Goal: Task Accomplishment & Management: Use online tool/utility

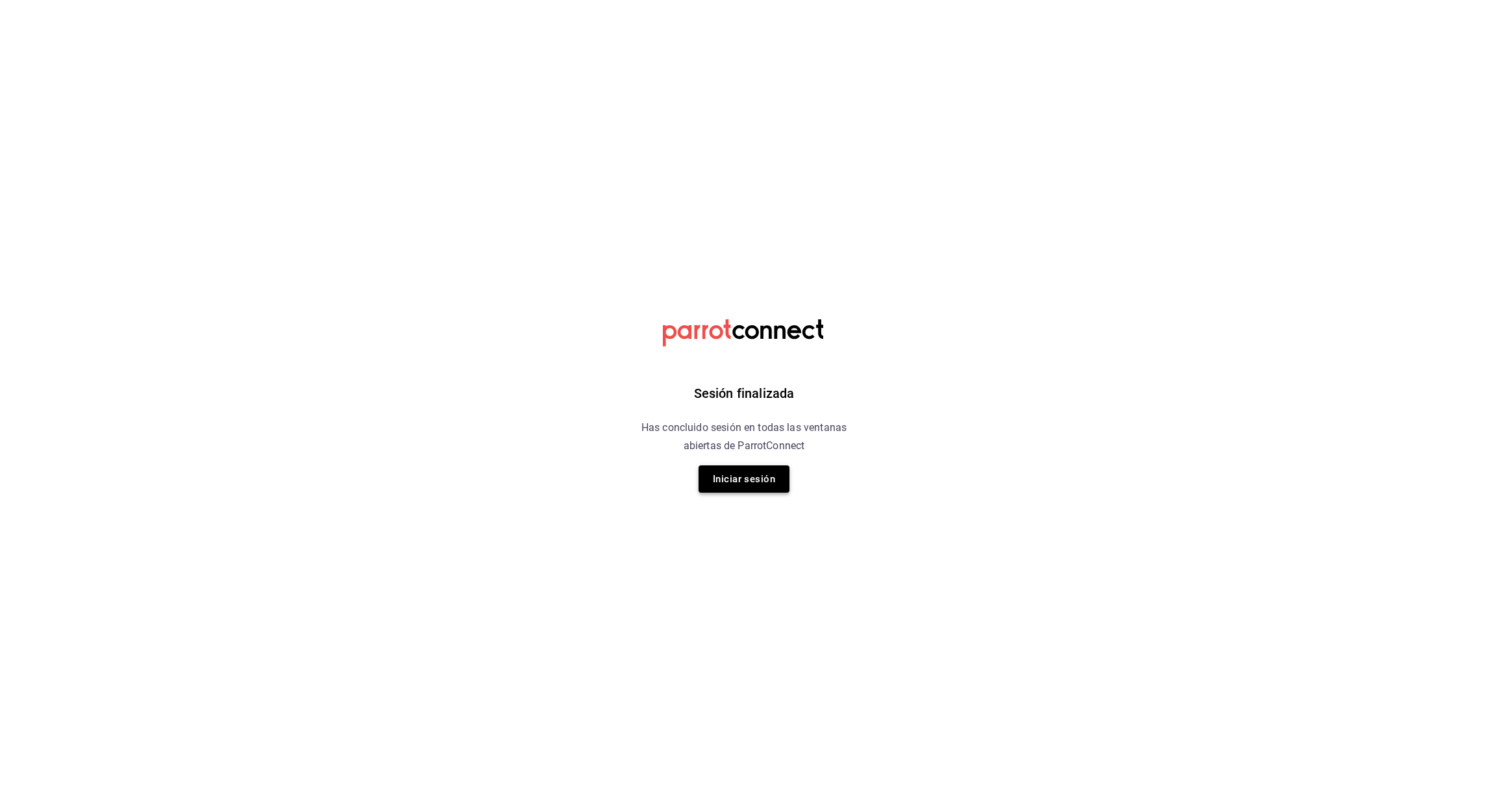
click at [738, 480] on button "Iniciar sesión" at bounding box center [744, 479] width 91 height 27
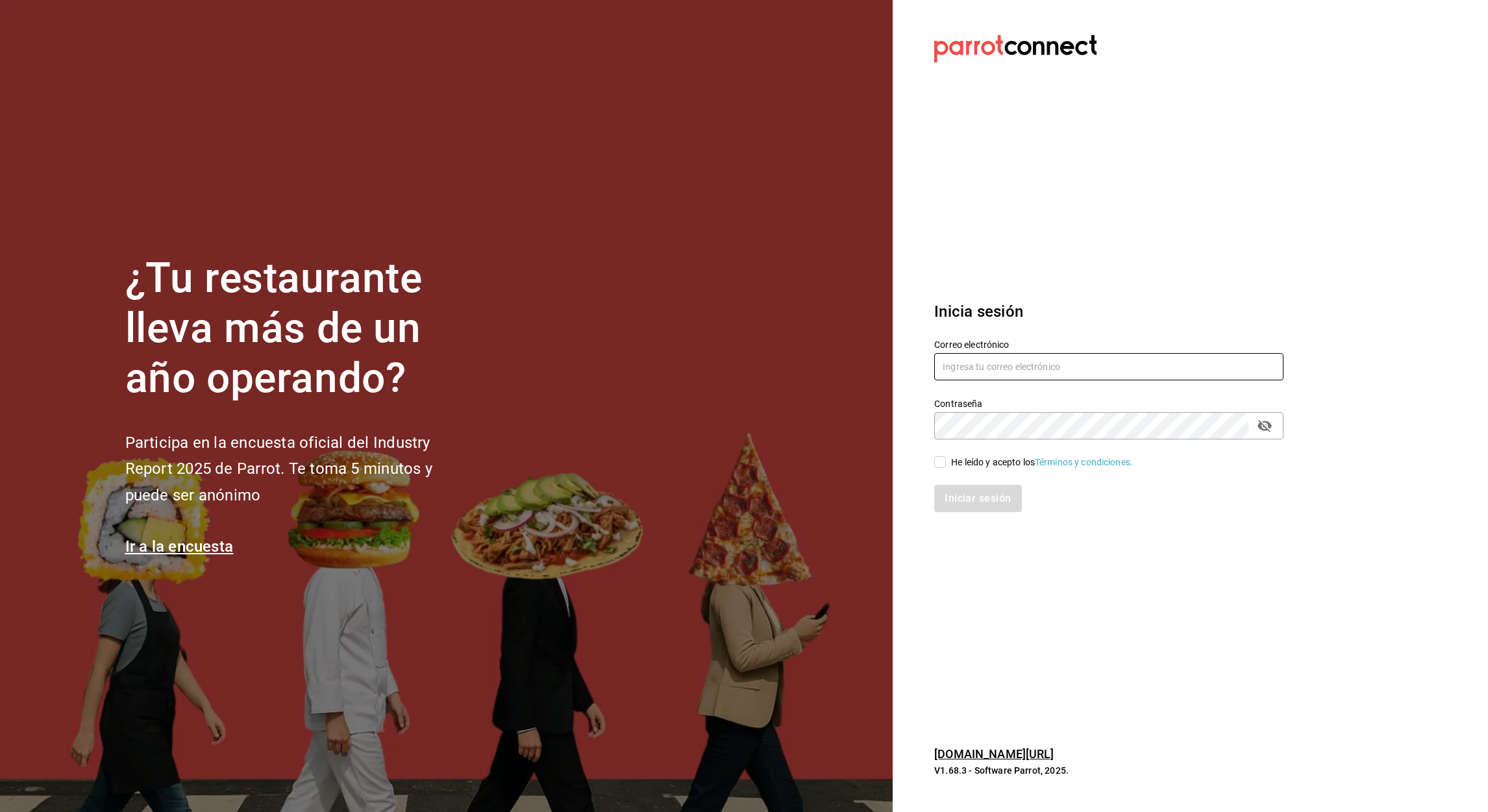
type input "[PERSON_NAME][EMAIL_ADDRESS][PERSON_NAME][DOMAIN_NAME]"
click at [944, 465] on input "He leído y acepto los Términos y condiciones." at bounding box center [940, 462] width 12 height 12
checkbox input "true"
click at [978, 506] on button "Iniciar sesión" at bounding box center [978, 498] width 89 height 27
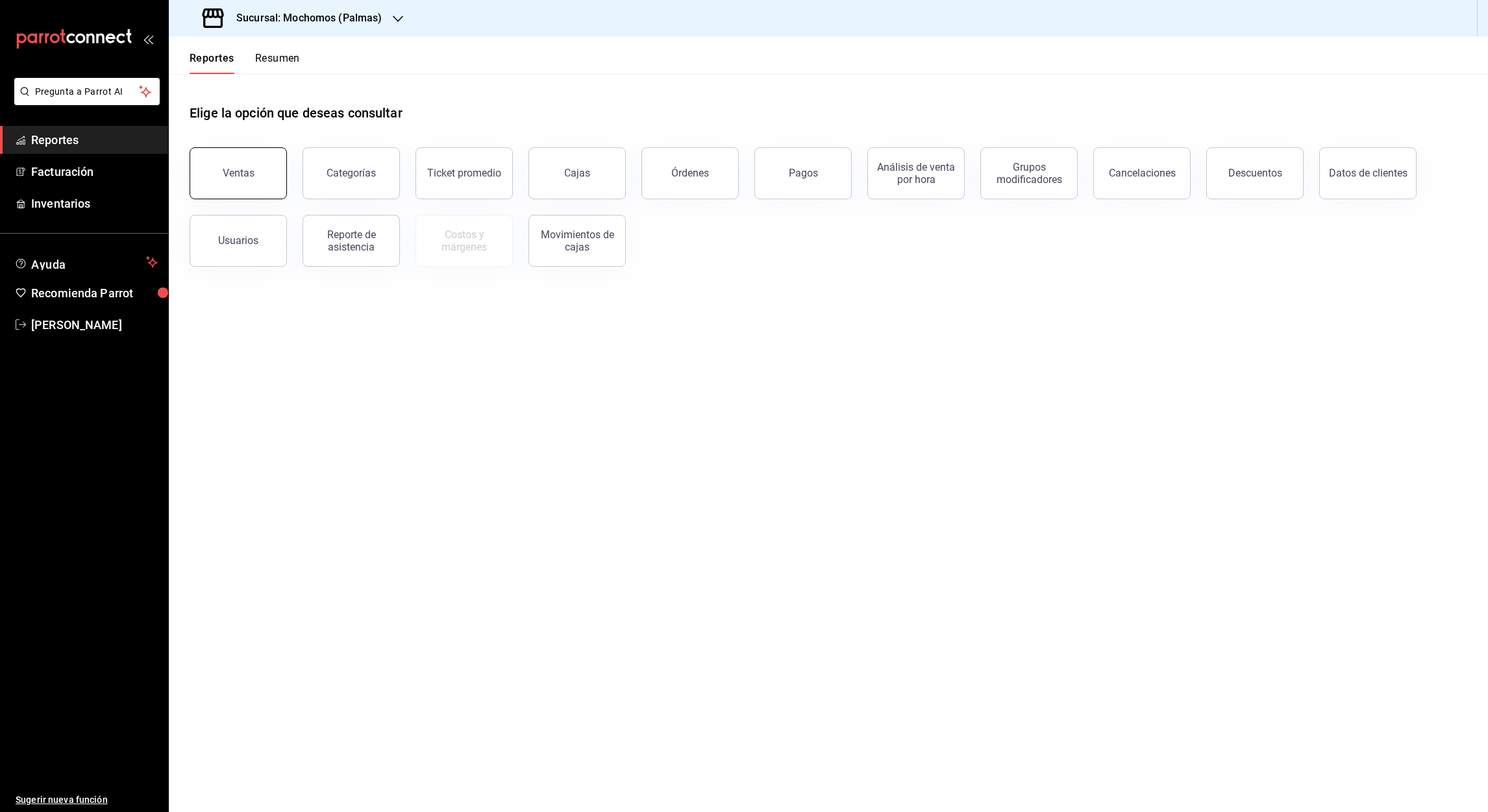
click at [242, 172] on div "Ventas" at bounding box center [238, 173] width 32 height 12
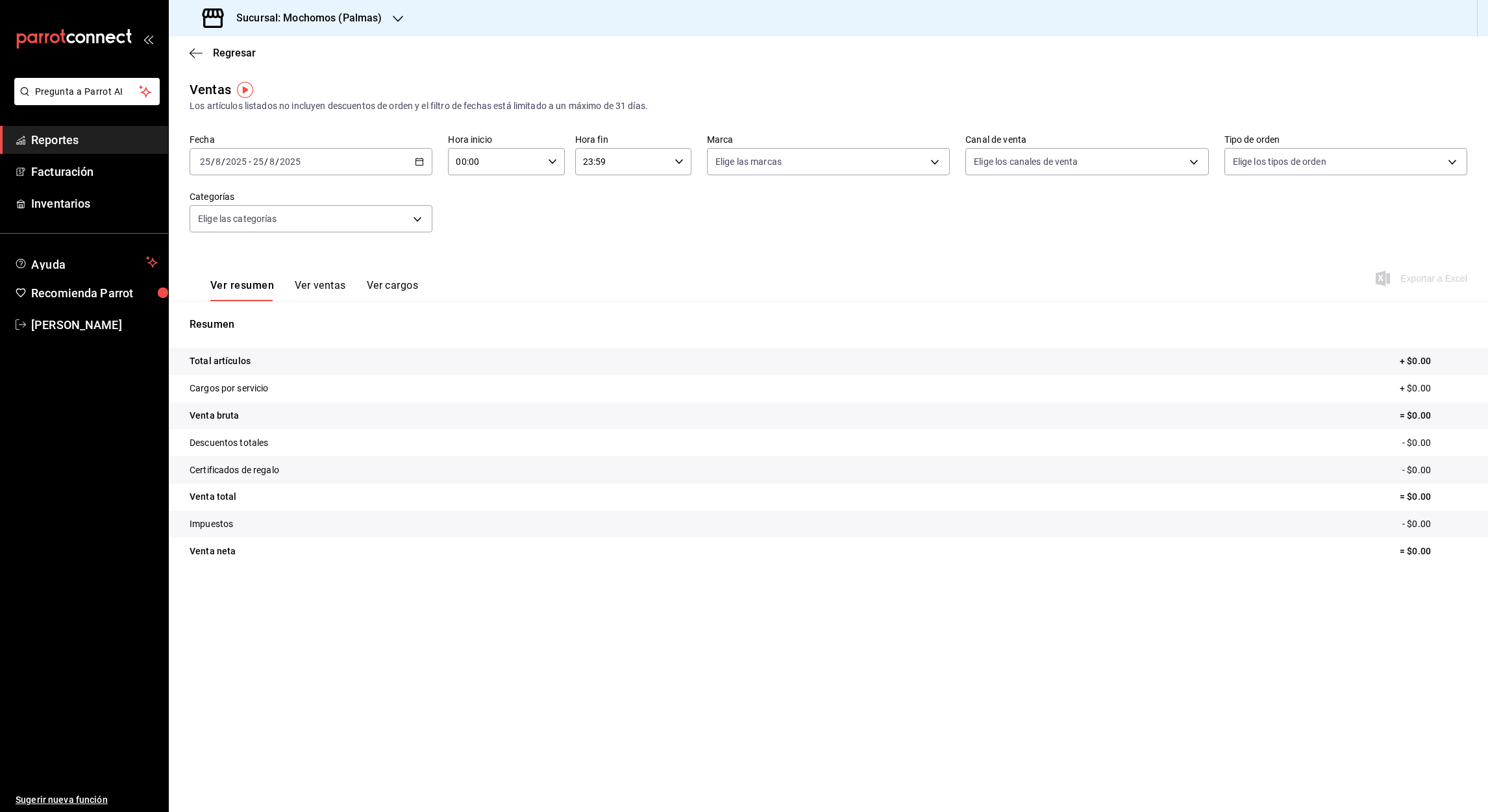
click at [396, 22] on icon "button" at bounding box center [397, 18] width 10 height 10
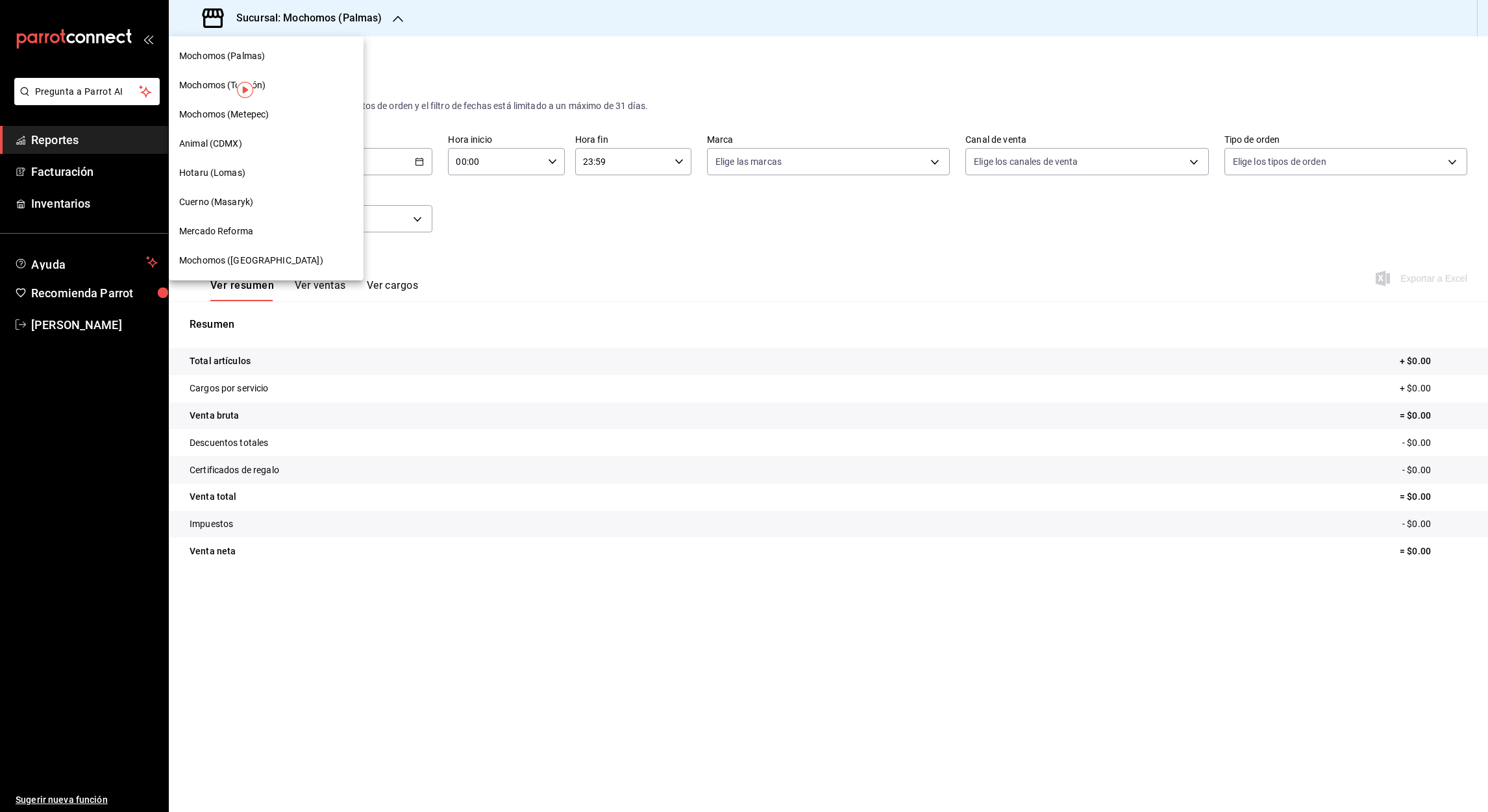
click at [219, 109] on span "Mochomos (Metepec)" at bounding box center [224, 115] width 89 height 14
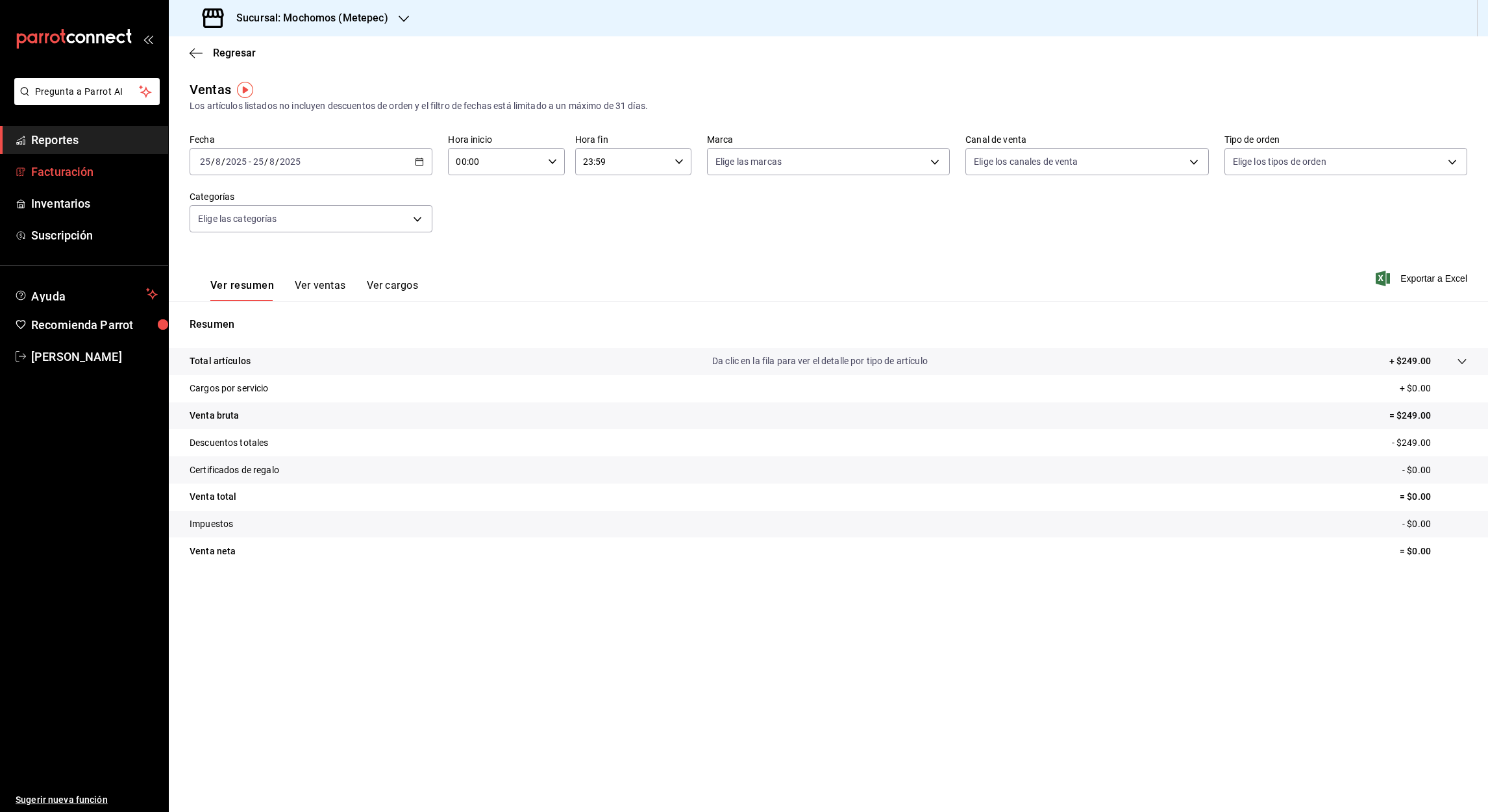
click at [50, 175] on font "Facturación" at bounding box center [62, 172] width 62 height 14
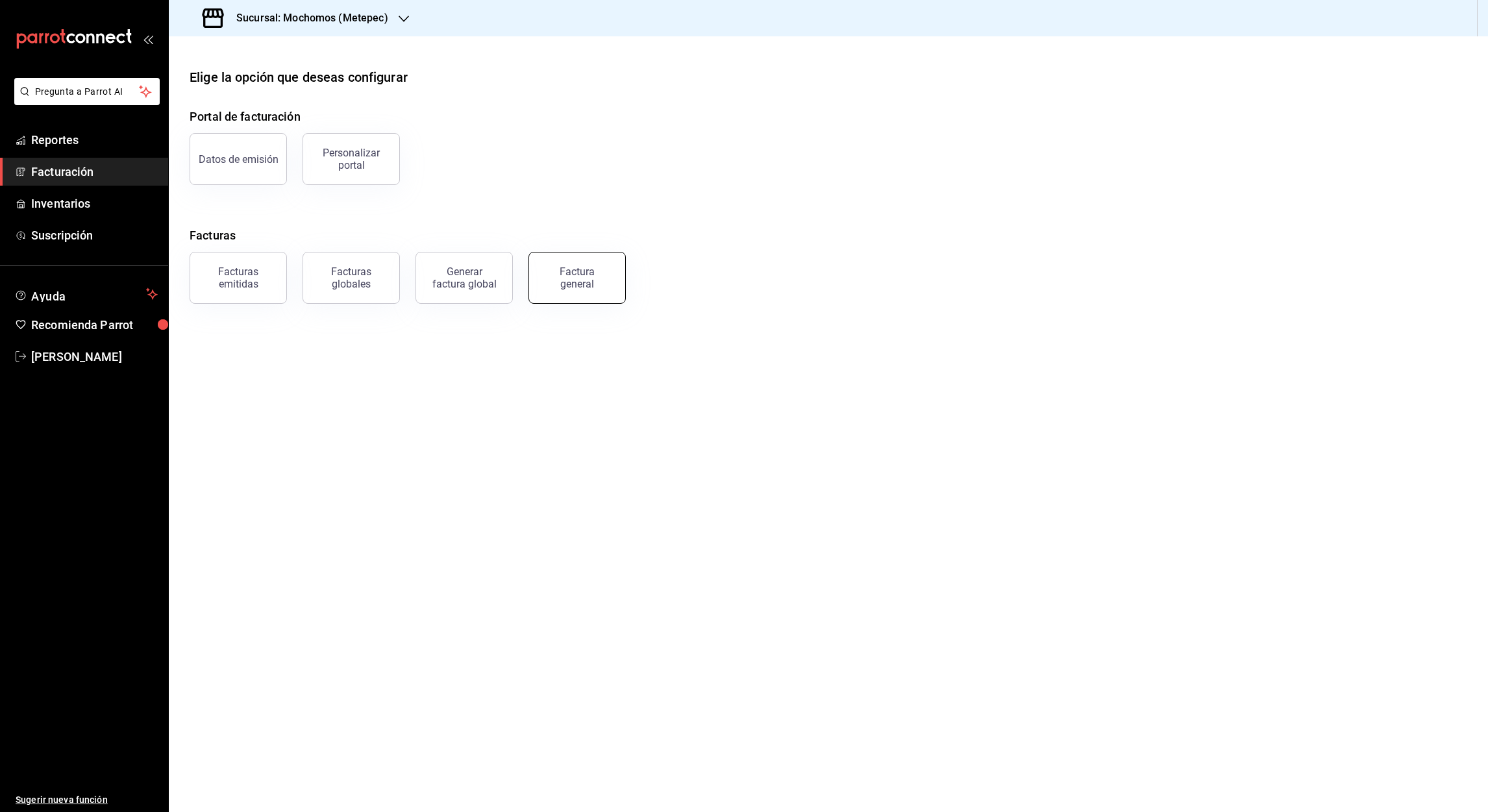
click at [578, 284] on div "Factura general" at bounding box center [577, 278] width 65 height 25
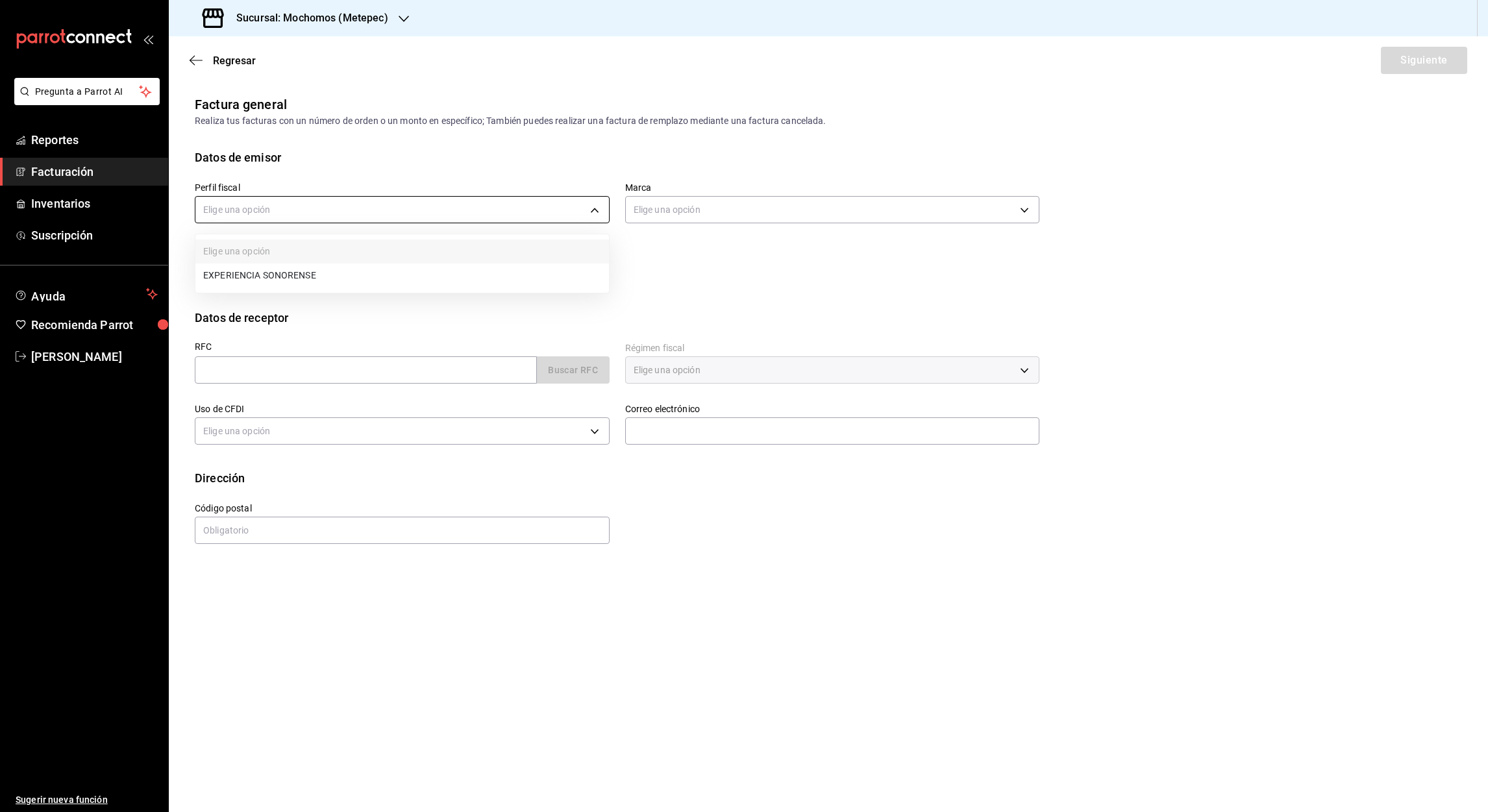
click at [591, 212] on body "Pregunta a Parrot AI Reportes Facturación Inventarios Suscripción Ayuda Recomie…" at bounding box center [744, 406] width 1488 height 812
click at [313, 272] on li "EXPERIENCIA SONORENSE" at bounding box center [402, 275] width 413 height 24
type input "e9dba887-93fe-4888-a483-cc12d0615785"
type input "2365f74e-aa6b-4392-bdf2-72765591bddf"
click at [313, 369] on input "text" at bounding box center [366, 369] width 342 height 27
